Goal: Find specific page/section

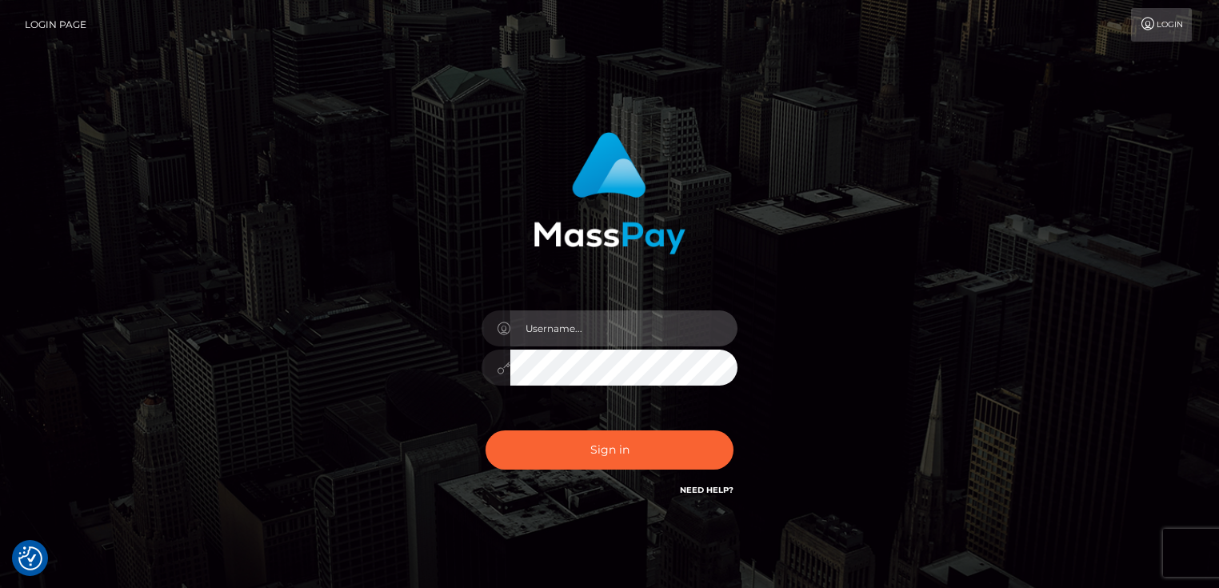
type input "[PERSON_NAME].Cirnat"
click at [740, 428] on div at bounding box center [595, 477] width 328 height 182
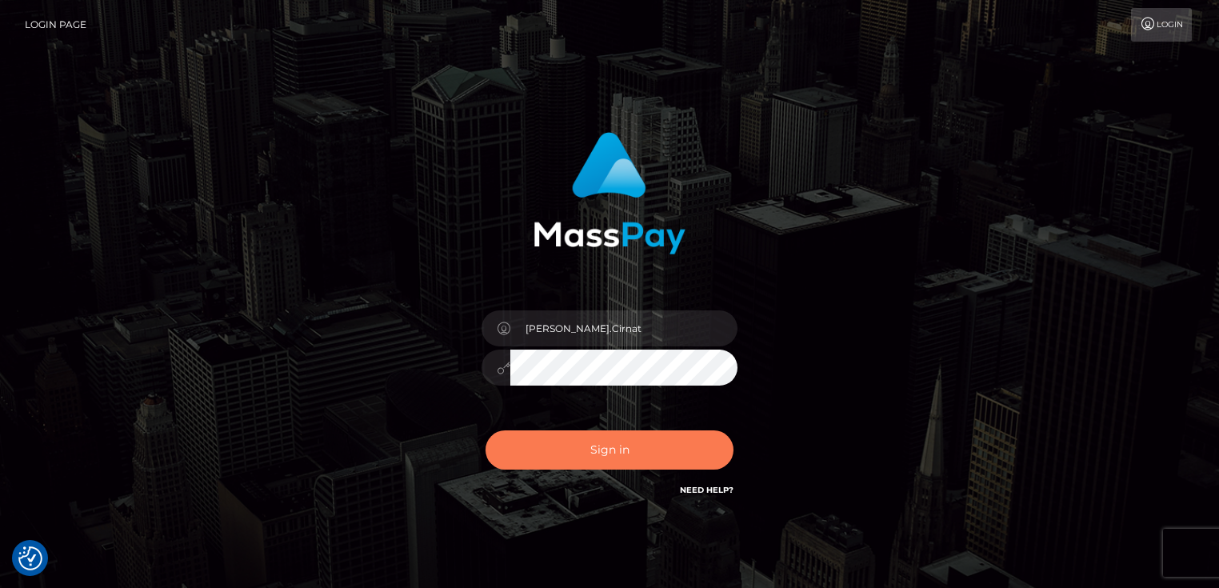
click at [603, 439] on button "Sign in" at bounding box center [609, 449] width 248 height 39
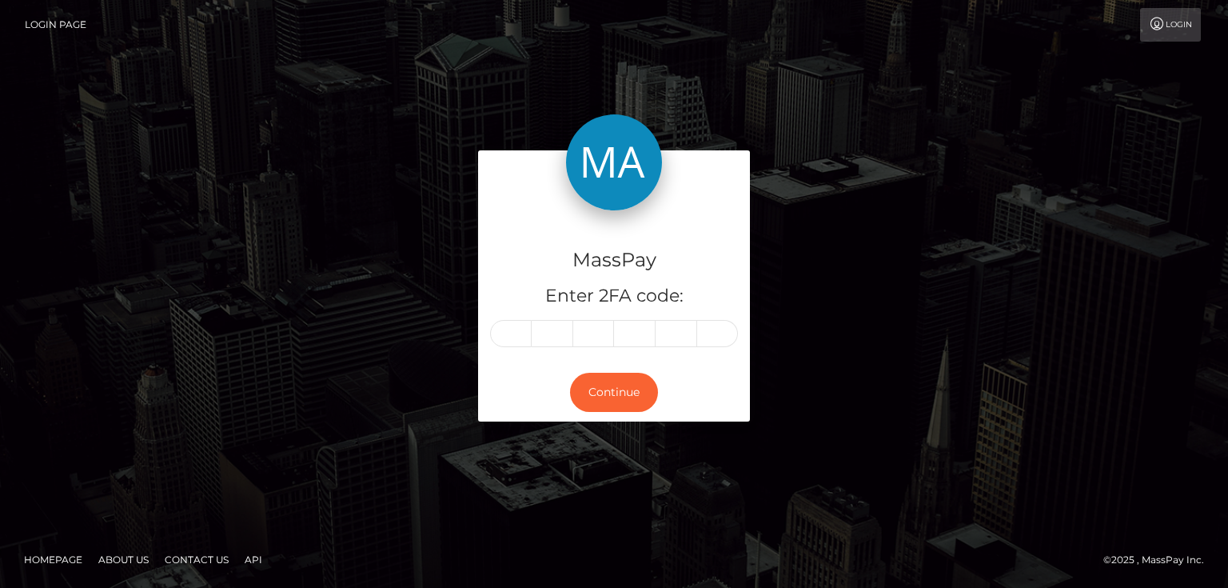
click at [524, 337] on input "text" at bounding box center [511, 333] width 42 height 27
type input "6"
type input "9"
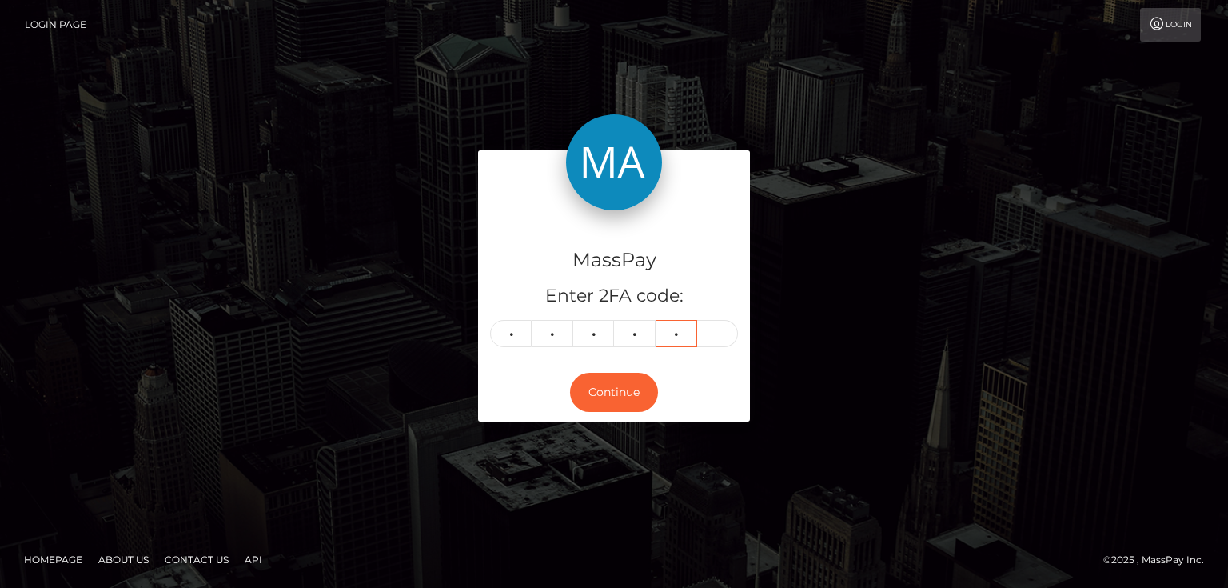
type input "8"
type input "3"
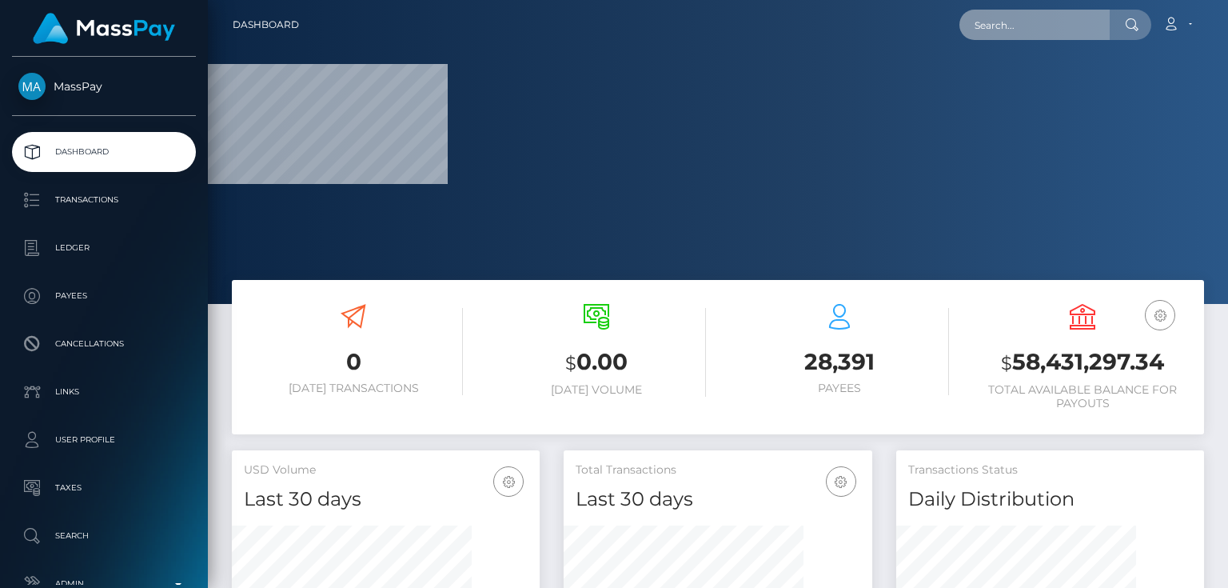
paste input "uLh4W537RVWRxM5LFMxauQ"
type input "uLh4W537RVWRxM5LFMxauQ"
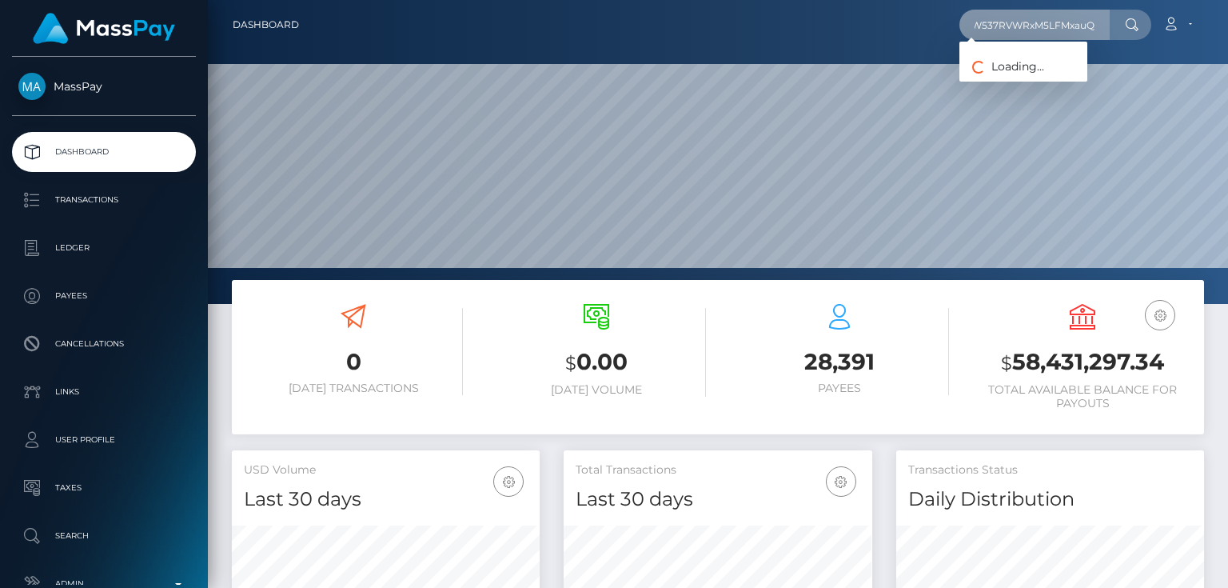
scroll to position [283, 307]
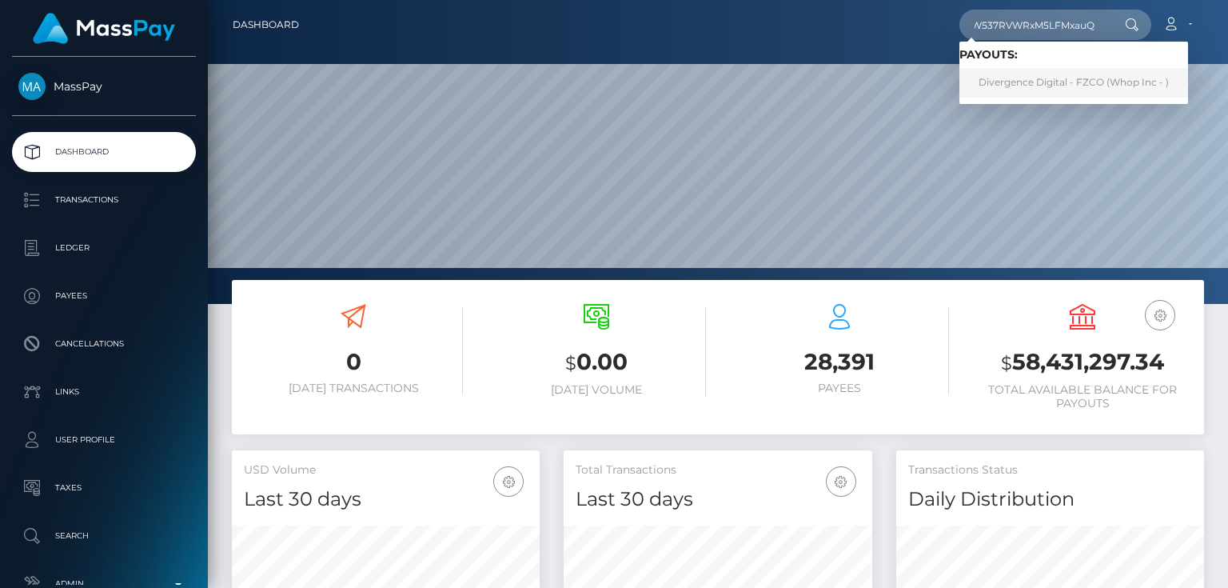
click at [1060, 77] on link "Divergence Digital - FZCO (Whop Inc - )" at bounding box center [1074, 83] width 229 height 30
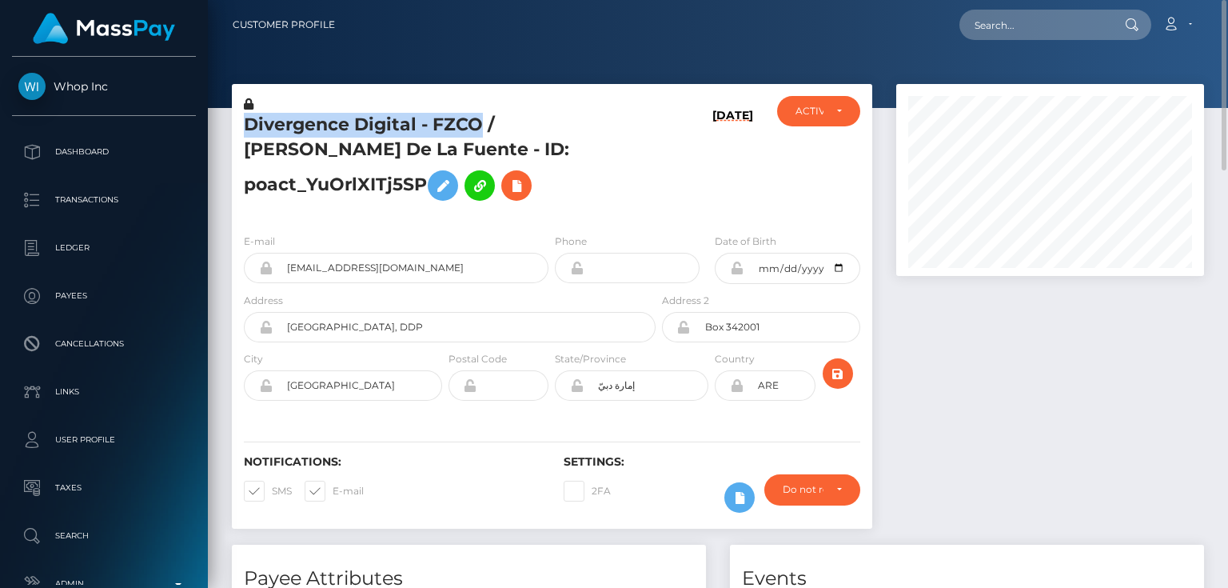
drag, startPoint x: 479, startPoint y: 124, endPoint x: 246, endPoint y: 130, distance: 232.8
click at [246, 130] on h5 "Divergence Digital - FZCO / [PERSON_NAME] De La Fuente - ID: poact_YuOrlXITj5SP" at bounding box center [445, 161] width 403 height 96
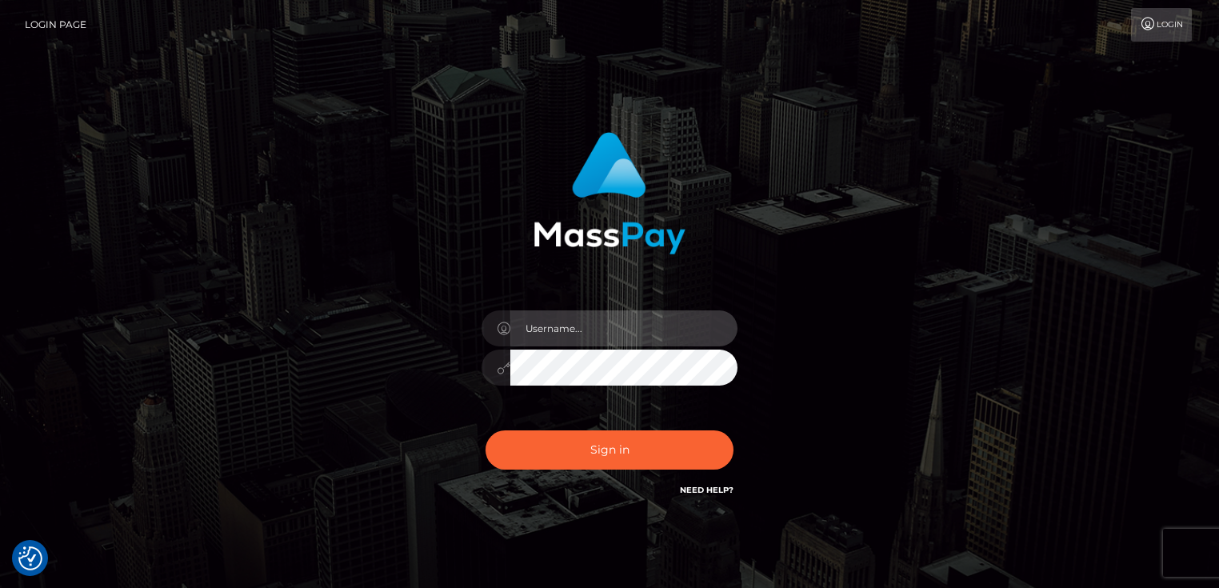
type input "[PERSON_NAME].Cirnat"
click at [252, 99] on div "[PERSON_NAME].Cirnat" at bounding box center [609, 323] width 1219 height 647
drag, startPoint x: 230, startPoint y: 130, endPoint x: 250, endPoint y: 86, distance: 48.3
click at [234, 120] on div "Dan.Cirnat Sign in" at bounding box center [610, 323] width 912 height 407
